Goal: Information Seeking & Learning: Check status

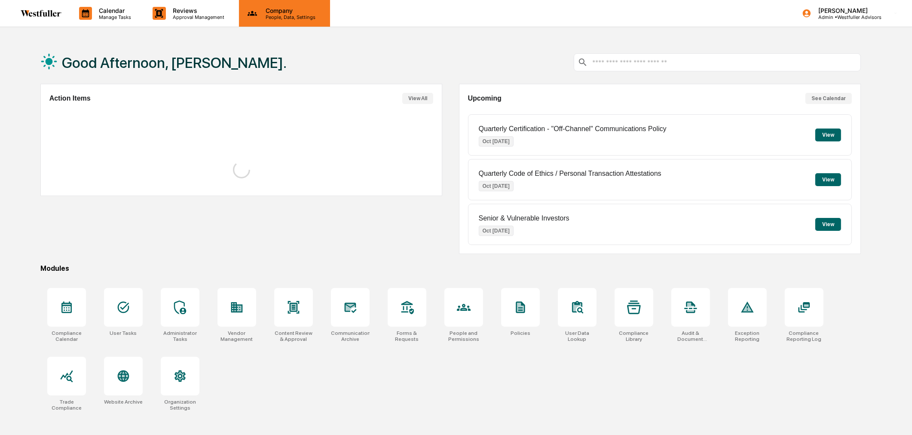
click at [277, 11] on p "Company" at bounding box center [289, 10] width 61 height 7
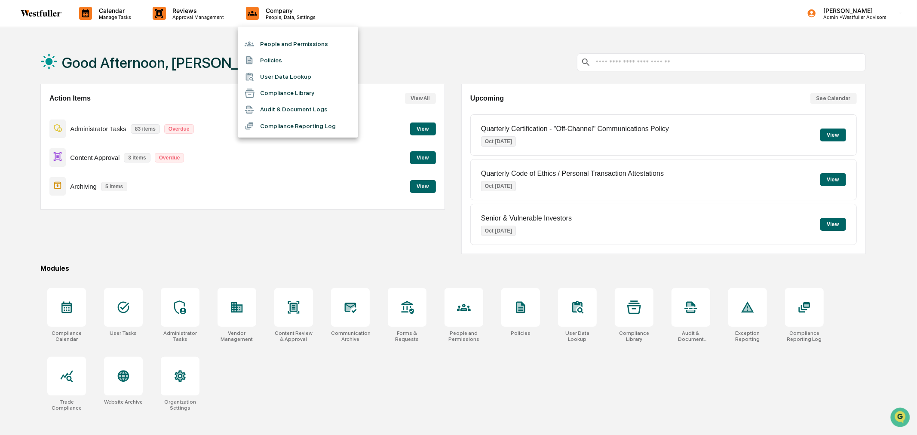
click at [290, 110] on li "Audit & Document Logs" at bounding box center [298, 109] width 120 height 16
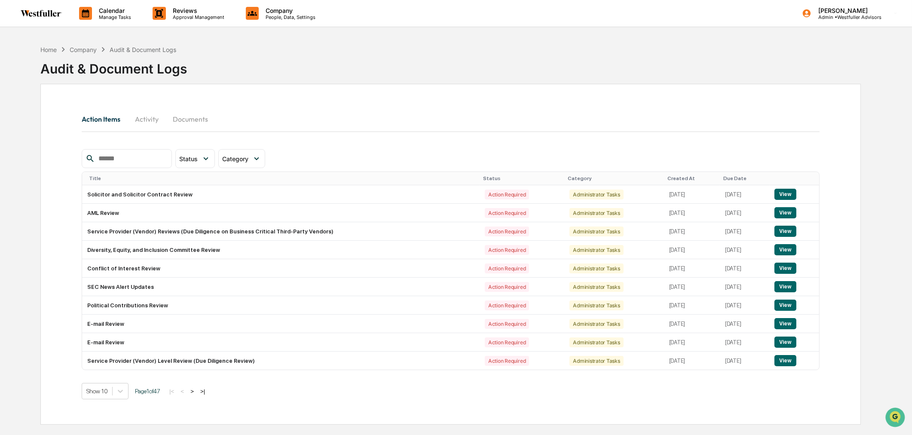
click at [160, 123] on button "Activity" at bounding box center [146, 119] width 39 height 21
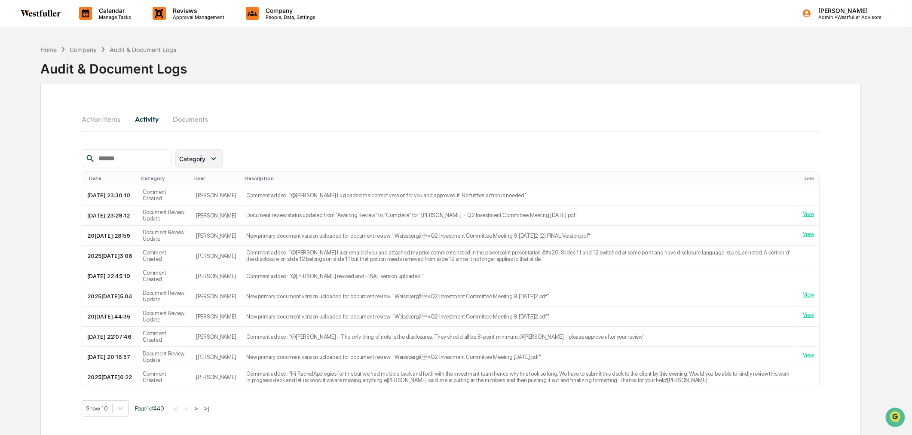
click at [206, 157] on span "Category" at bounding box center [192, 158] width 26 height 7
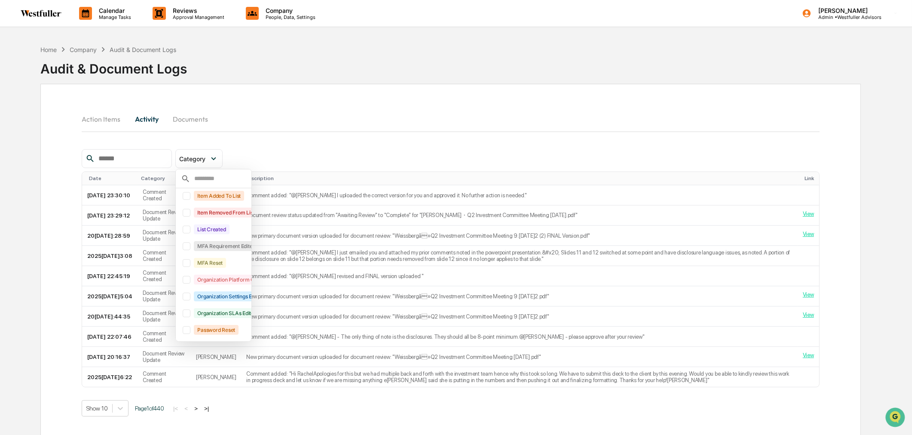
scroll to position [306, 0]
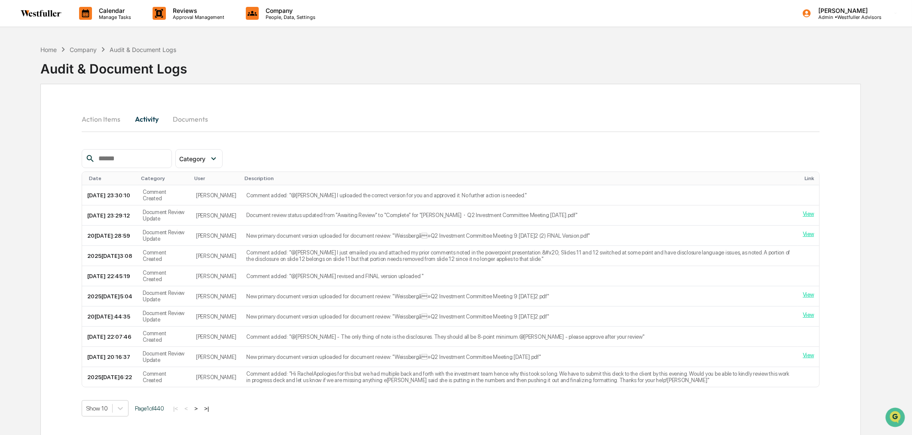
click at [277, 120] on div "Action Items Activity Documents" at bounding box center [451, 119] width 738 height 21
click at [206, 161] on span "Category" at bounding box center [192, 158] width 26 height 7
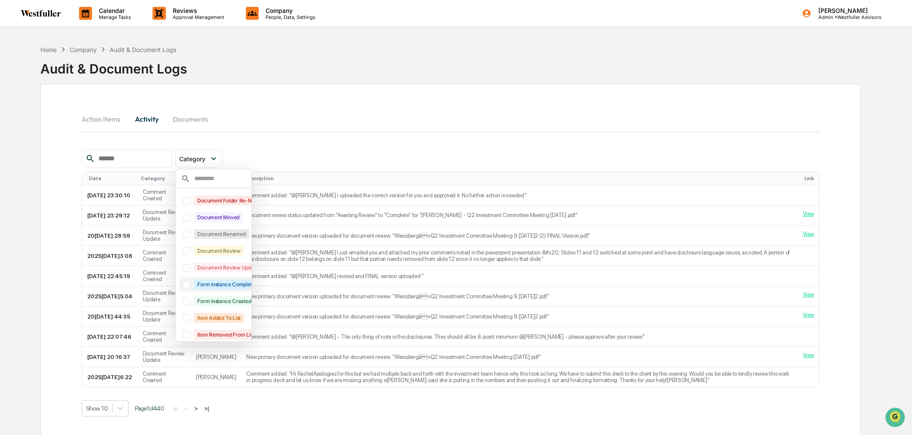
scroll to position [229, 0]
click at [228, 266] on div "Document Review Update" at bounding box center [228, 270] width 68 height 10
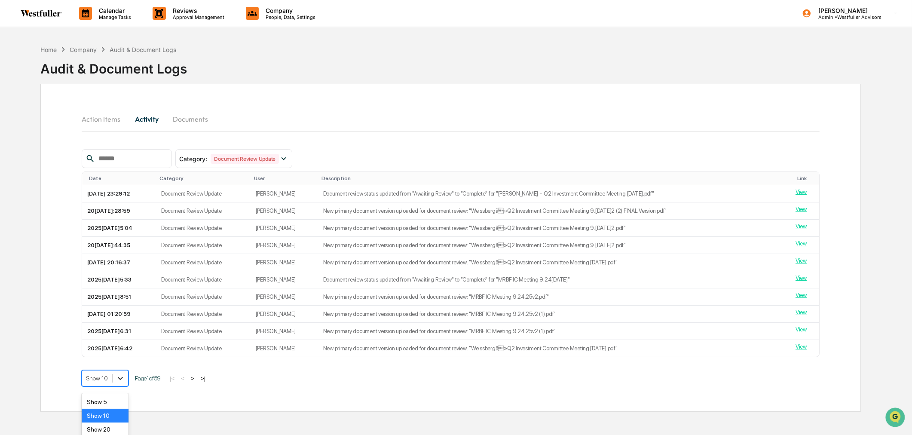
scroll to position [35, 0]
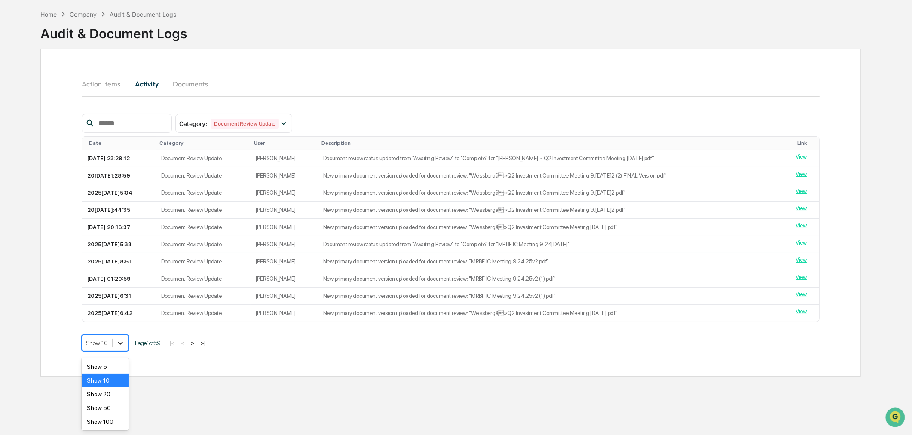
click at [126, 381] on body "Calendar Manage Tasks Reviews Approval Management Company People, Data, Setting…" at bounding box center [456, 203] width 912 height 476
click at [117, 425] on div "Show 100" at bounding box center [105, 422] width 47 height 14
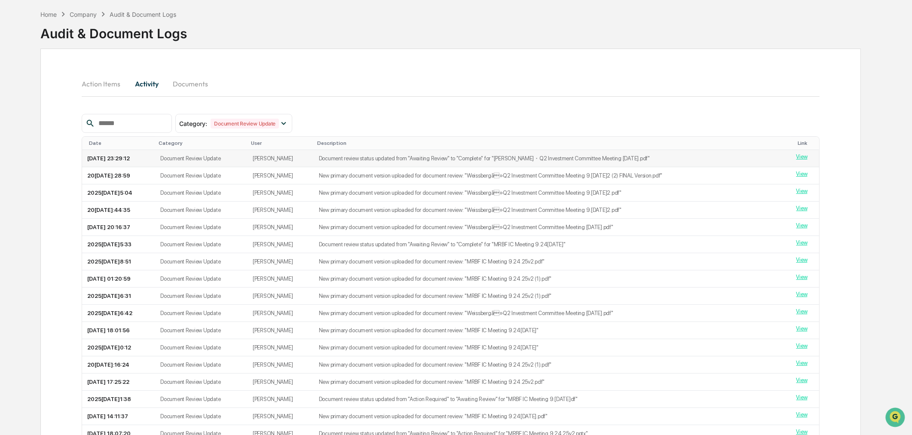
click at [482, 157] on td "Document review status updated from "Awaiting Review" to "Complete" for "[PERSO…" at bounding box center [553, 158] width 478 height 17
copy td "Complete"
click at [129, 118] on input "text" at bounding box center [131, 123] width 73 height 11
paste input "********"
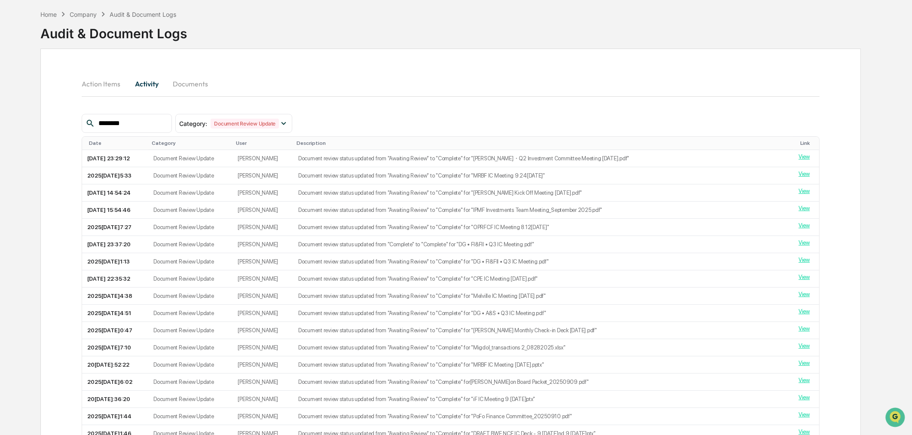
type input "********"
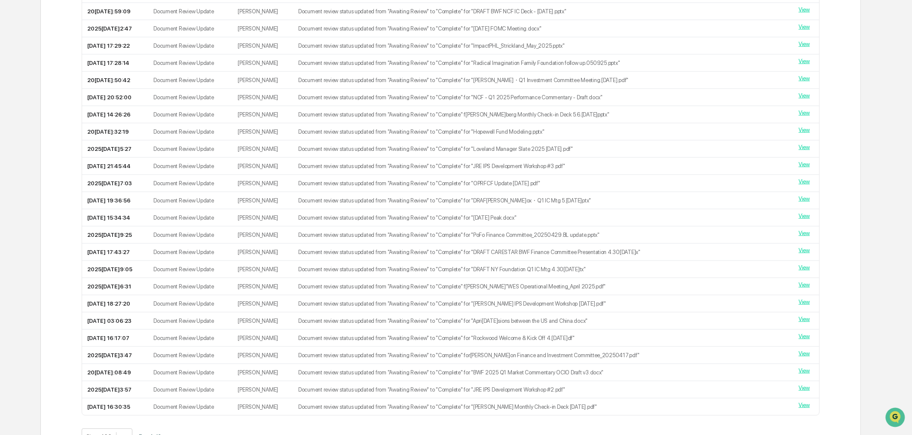
scroll to position [1551, 0]
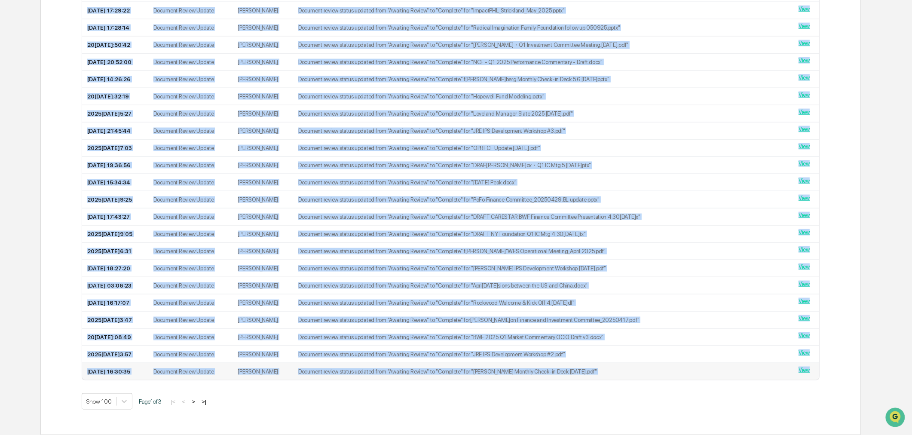
drag, startPoint x: 84, startPoint y: 177, endPoint x: 819, endPoint y: 368, distance: 759.7
copy table "Lore Ipsumdol Sita Consectetur Adip 0868-87-95 52:50:46 Elitsedd Eiusmo Tempor …"
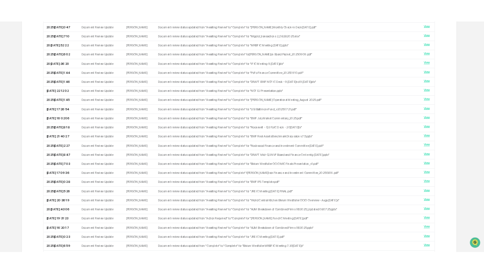
scroll to position [0, 0]
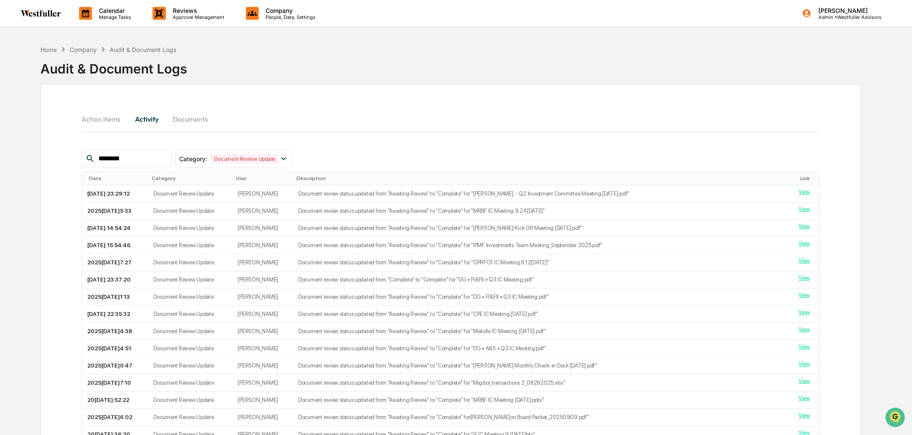
drag, startPoint x: 848, startPoint y: 380, endPoint x: 84, endPoint y: 179, distance: 789.9
copy thead
